Goal: Find specific page/section: Find specific page/section

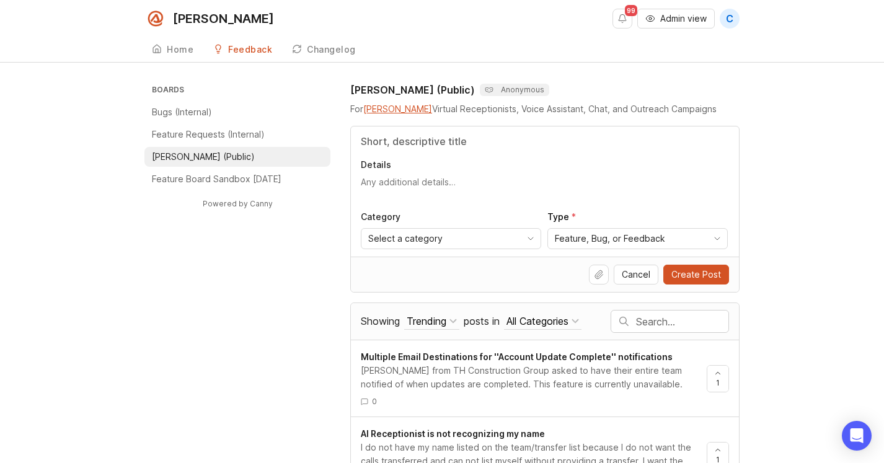
click at [174, 50] on div "Home" at bounding box center [180, 49] width 27 height 9
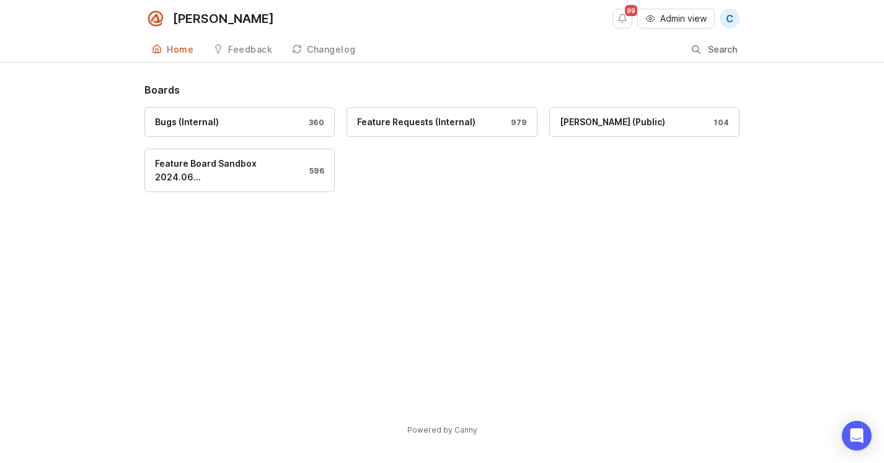
click at [215, 125] on div "Bugs (Internal)" at bounding box center [187, 122] width 64 height 14
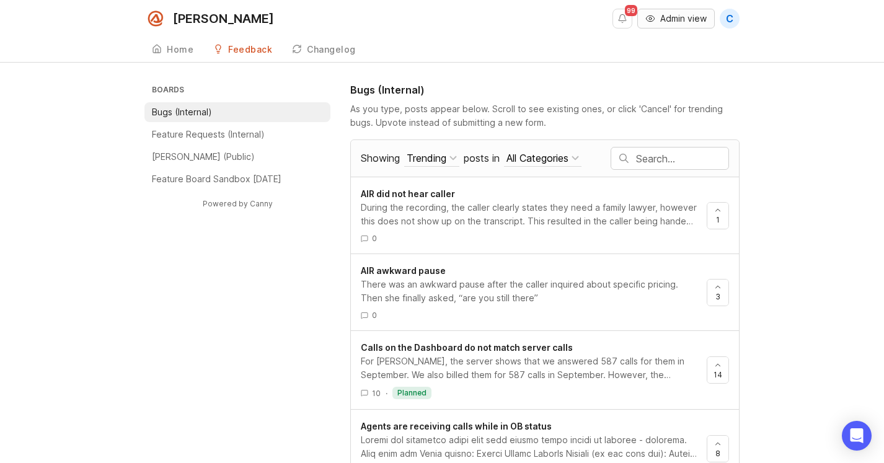
click at [678, 20] on span "Admin view" at bounding box center [683, 18] width 47 height 12
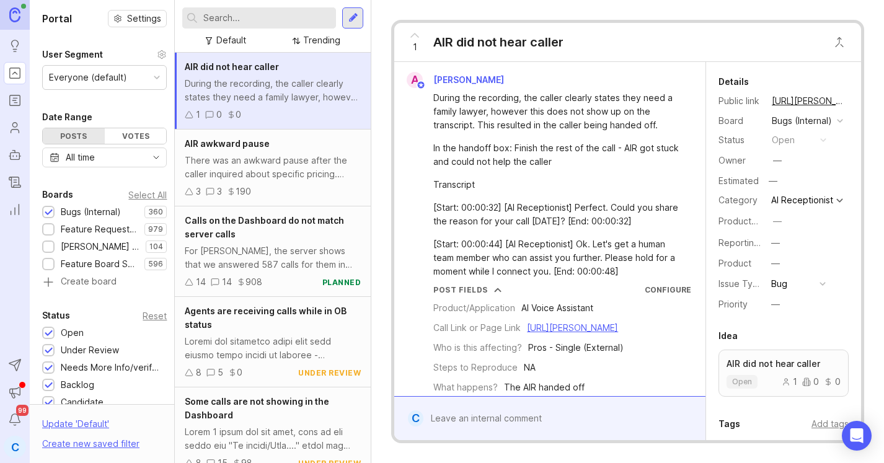
click at [268, 17] on input "text" at bounding box center [267, 18] width 128 height 14
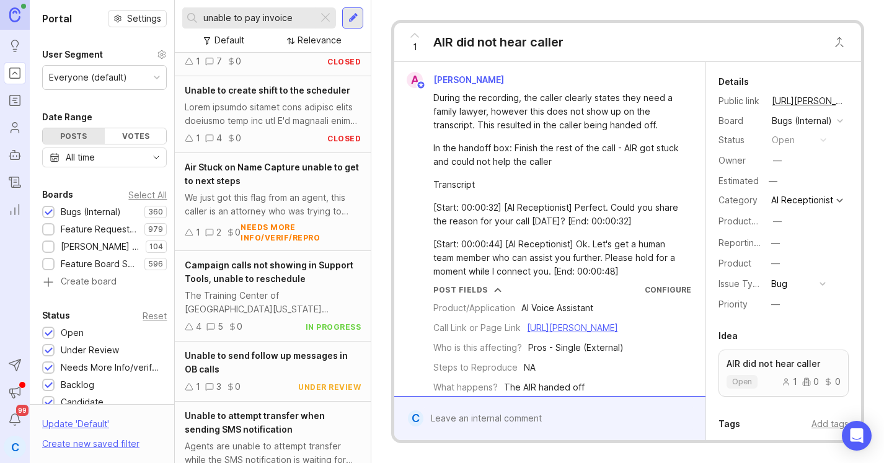
scroll to position [937, 0]
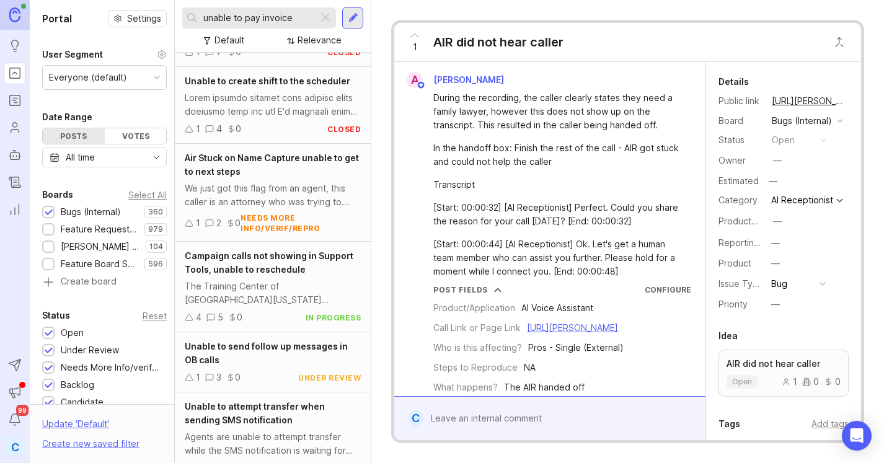
type input "unable to pay invoice"
click at [322, 15] on div at bounding box center [325, 18] width 15 height 16
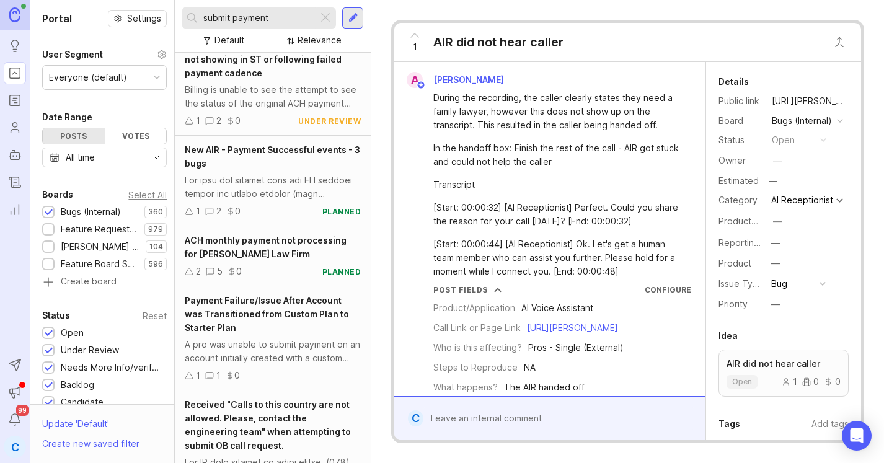
scroll to position [84, 0]
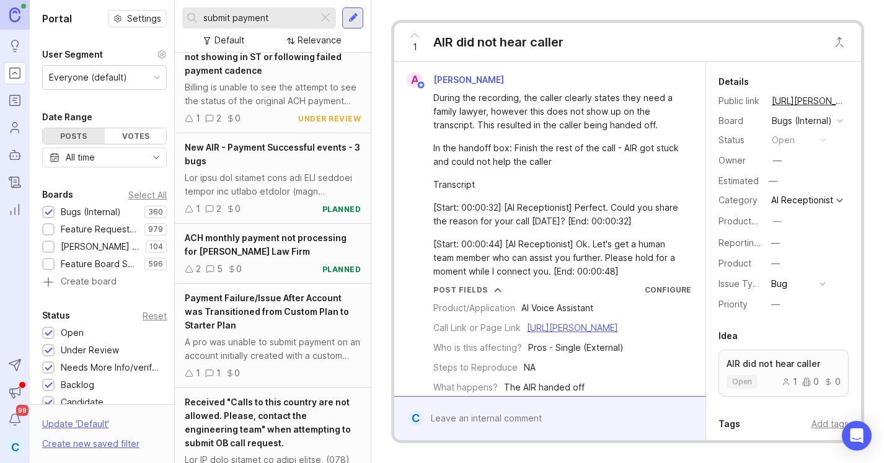
type input "submit payment"
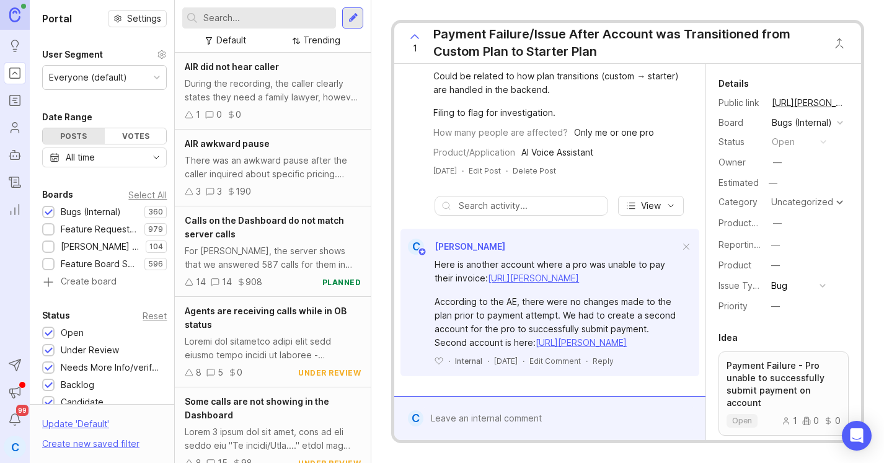
scroll to position [709, 0]
